Goal: Task Accomplishment & Management: Manage account settings

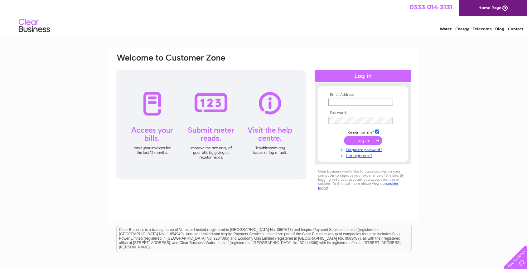
type input "admin@greendalecarsales.co.uk"
click at [371, 140] on input "submit" at bounding box center [363, 140] width 38 height 9
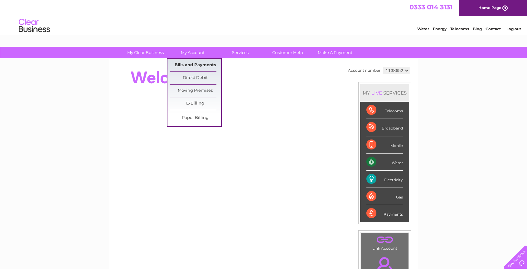
click at [200, 66] on link "Bills and Payments" at bounding box center [195, 65] width 51 height 12
click at [200, 65] on link "Bills and Payments" at bounding box center [195, 65] width 51 height 12
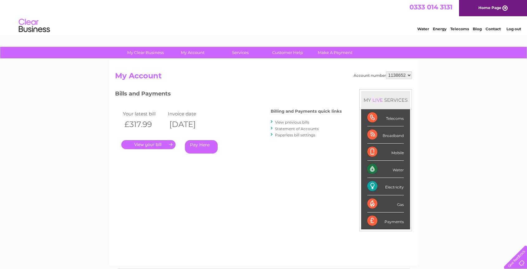
click at [160, 143] on link "." at bounding box center [148, 144] width 54 height 9
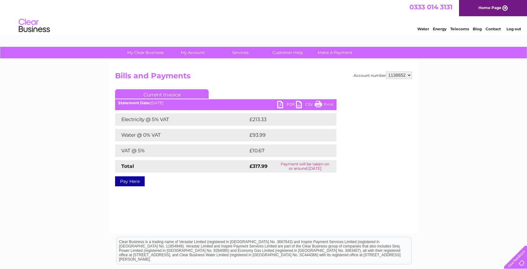
click at [290, 103] on link "PDF" at bounding box center [286, 105] width 19 height 9
